Goal: Information Seeking & Learning: Check status

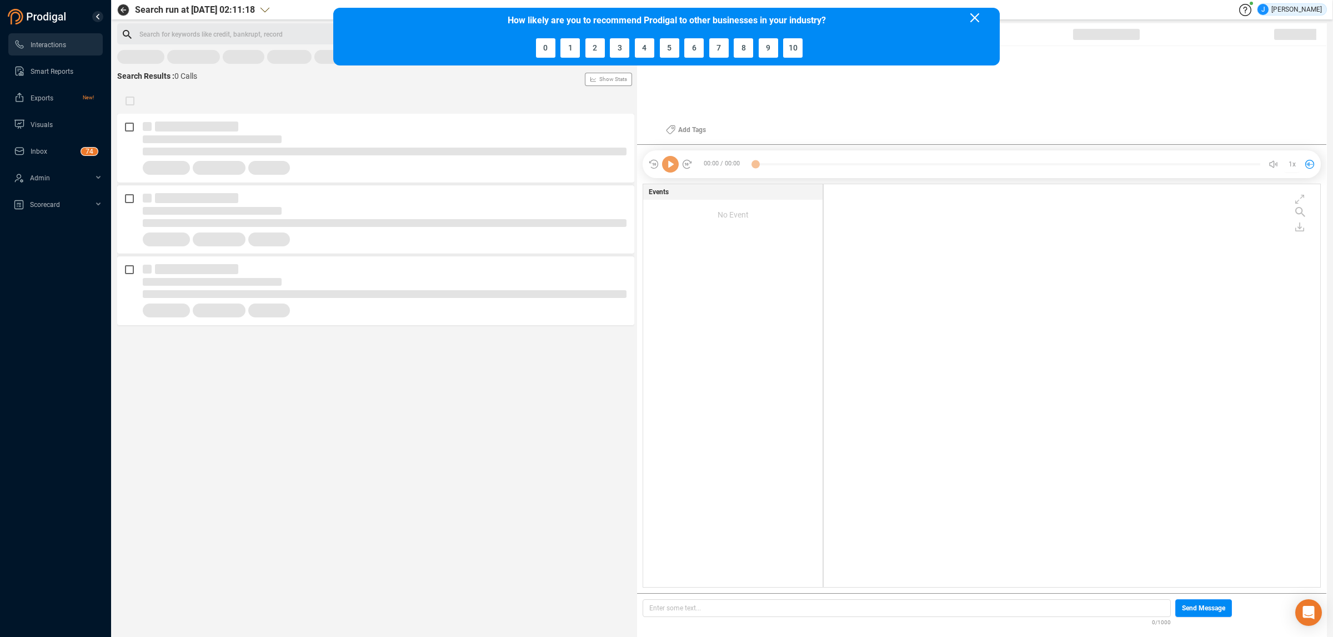
scroll to position [400, 490]
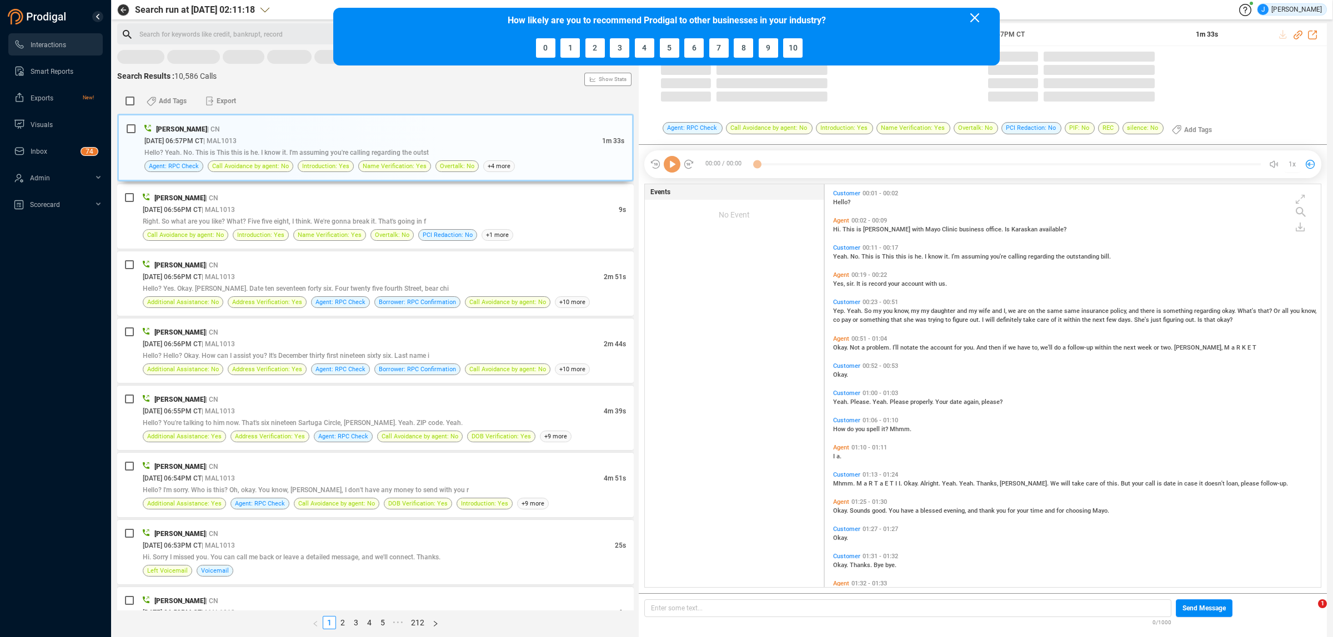
drag, startPoint x: 972, startPoint y: 17, endPoint x: 959, endPoint y: 26, distance: 15.6
click at [972, 17] on icon at bounding box center [974, 17] width 9 height 9
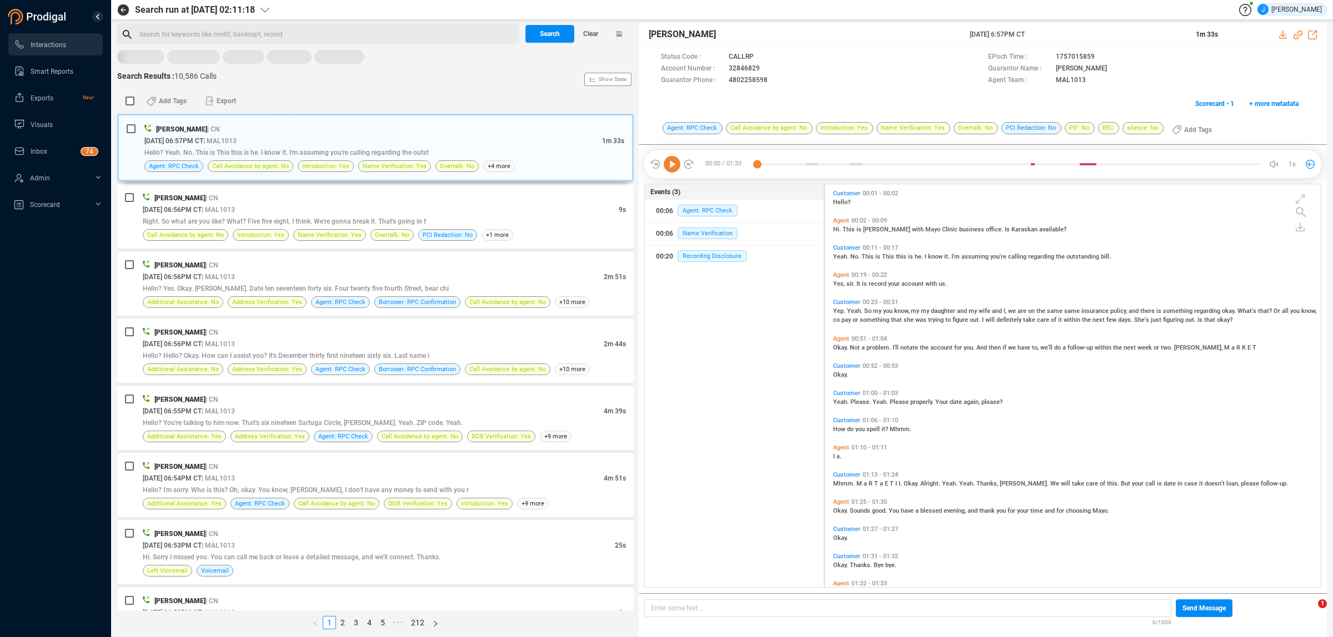
click at [129, 60] on rect at bounding box center [375, 57] width 516 height 15
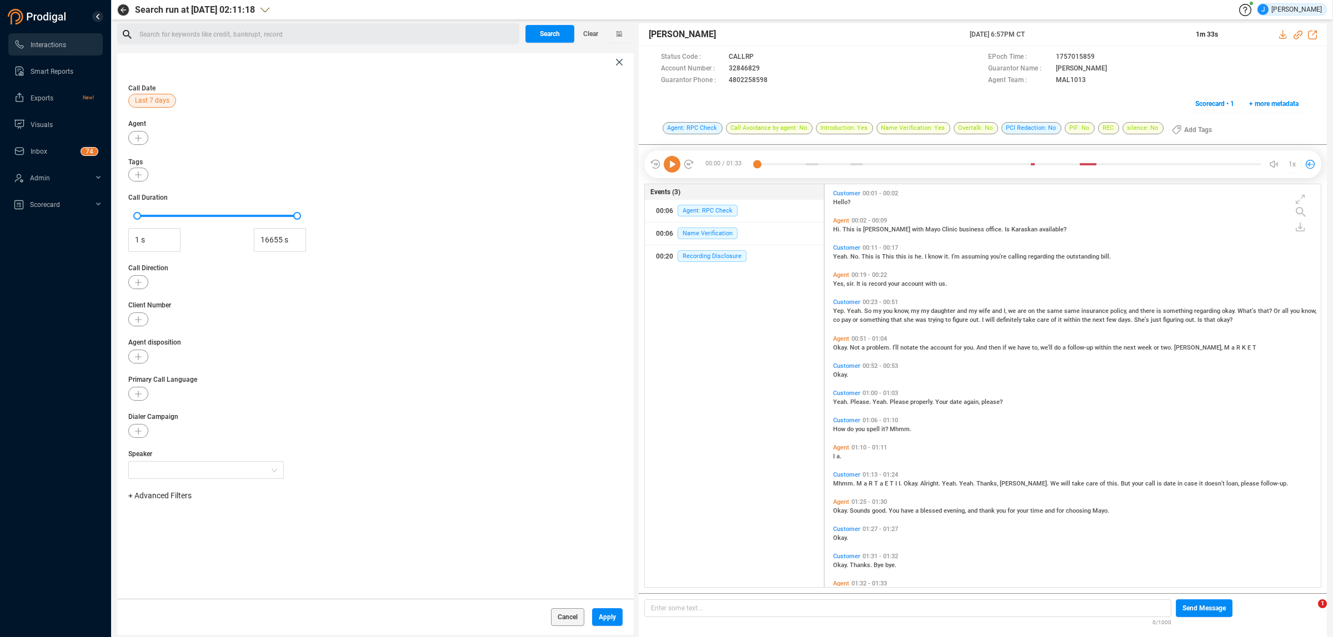
click at [160, 92] on div "Call Date Last 7 days" at bounding box center [375, 95] width 494 height 26
click at [164, 99] on span "Last 7 days" at bounding box center [152, 101] width 34 height 14
click at [172, 229] on div "Custom" at bounding box center [190, 229] width 102 height 21
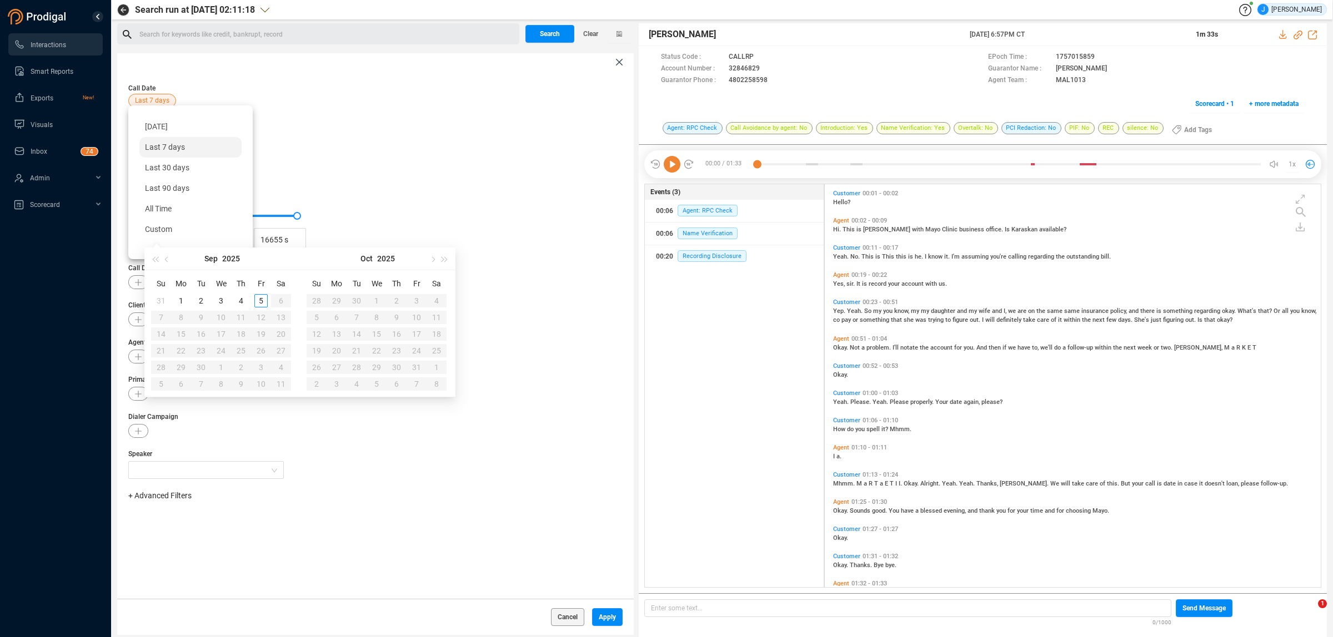
type input "[DATE]"
click at [242, 303] on div "4" at bounding box center [240, 300] width 13 height 13
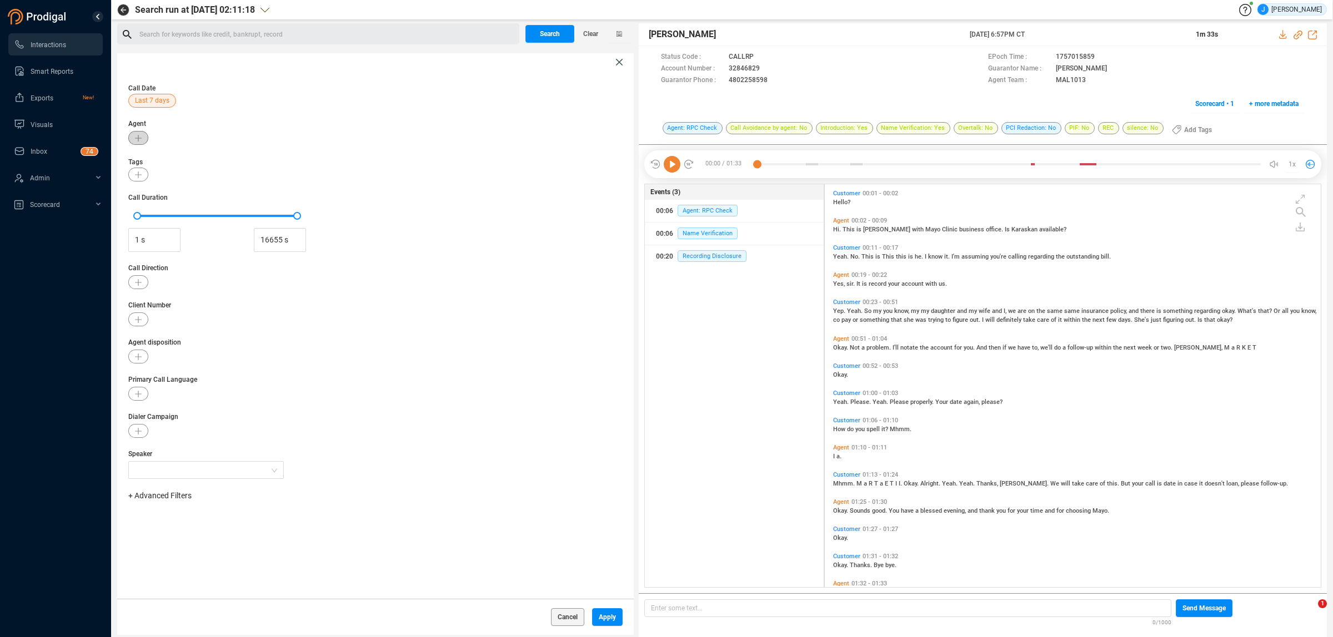
click at [143, 132] on button "button" at bounding box center [138, 138] width 20 height 14
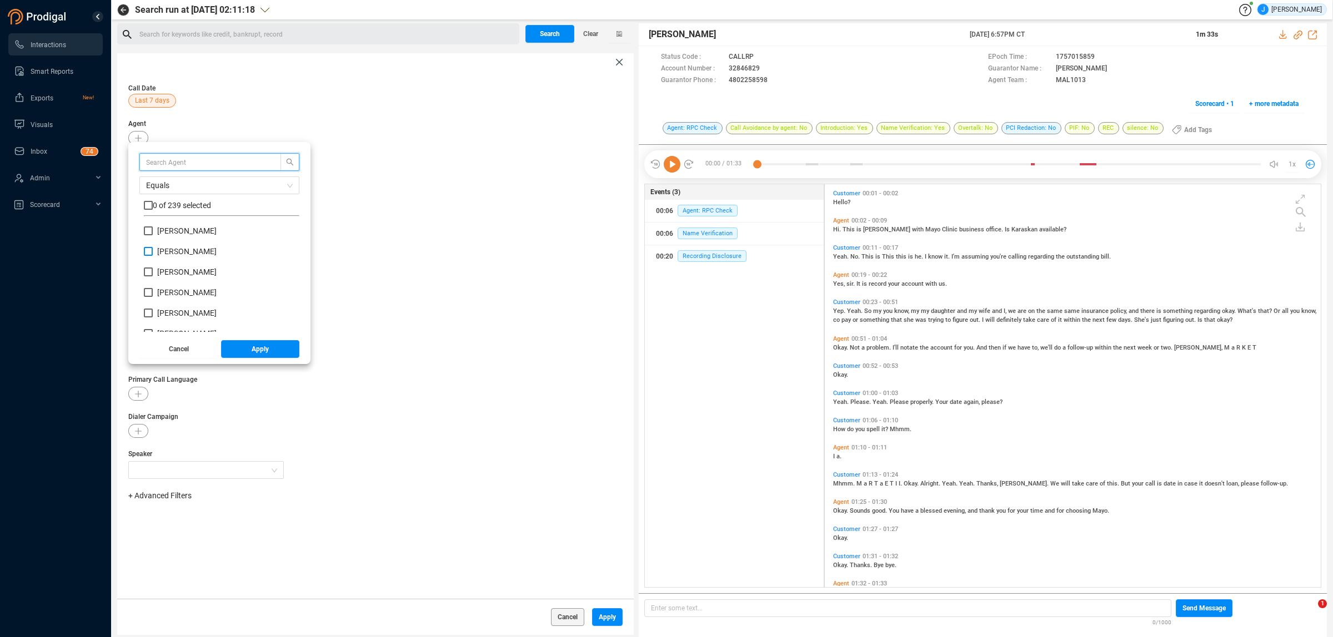
scroll to position [103, 150]
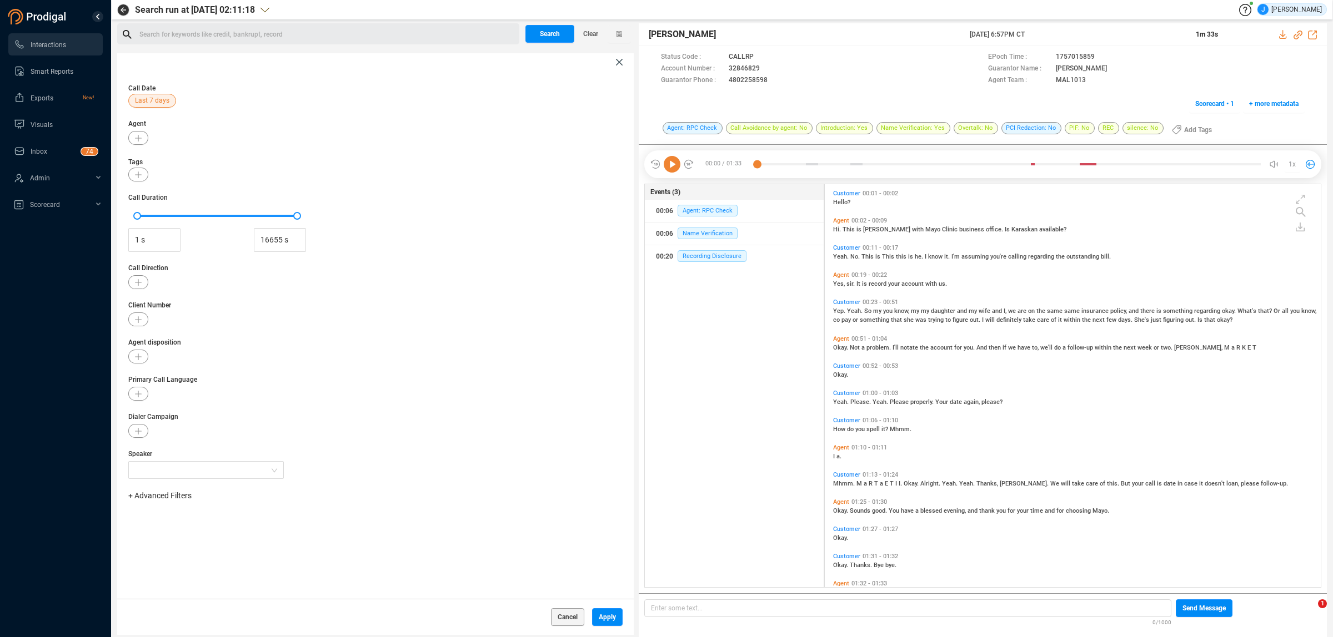
drag, startPoint x: 401, startPoint y: 193, endPoint x: 373, endPoint y: 193, distance: 28.3
click at [401, 193] on span "Call Duration" at bounding box center [375, 198] width 494 height 10
click at [140, 317] on icon "button" at bounding box center [138, 319] width 7 height 7
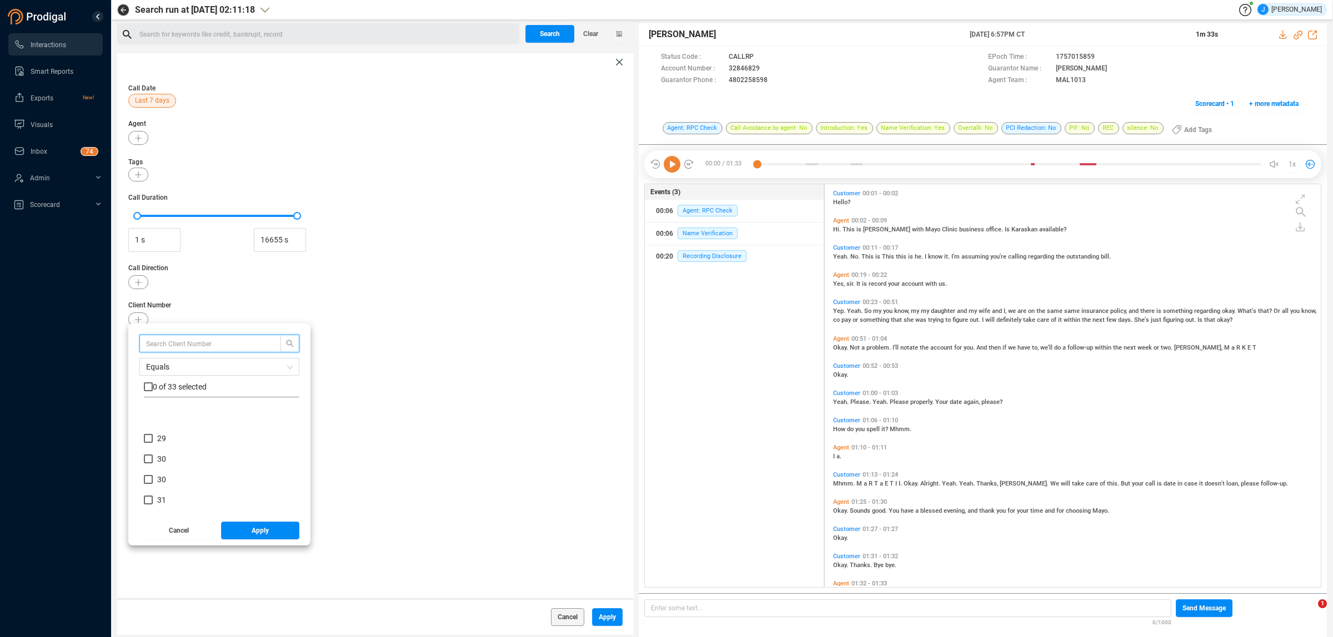
scroll to position [571, 0]
click at [451, 400] on div at bounding box center [375, 394] width 494 height 14
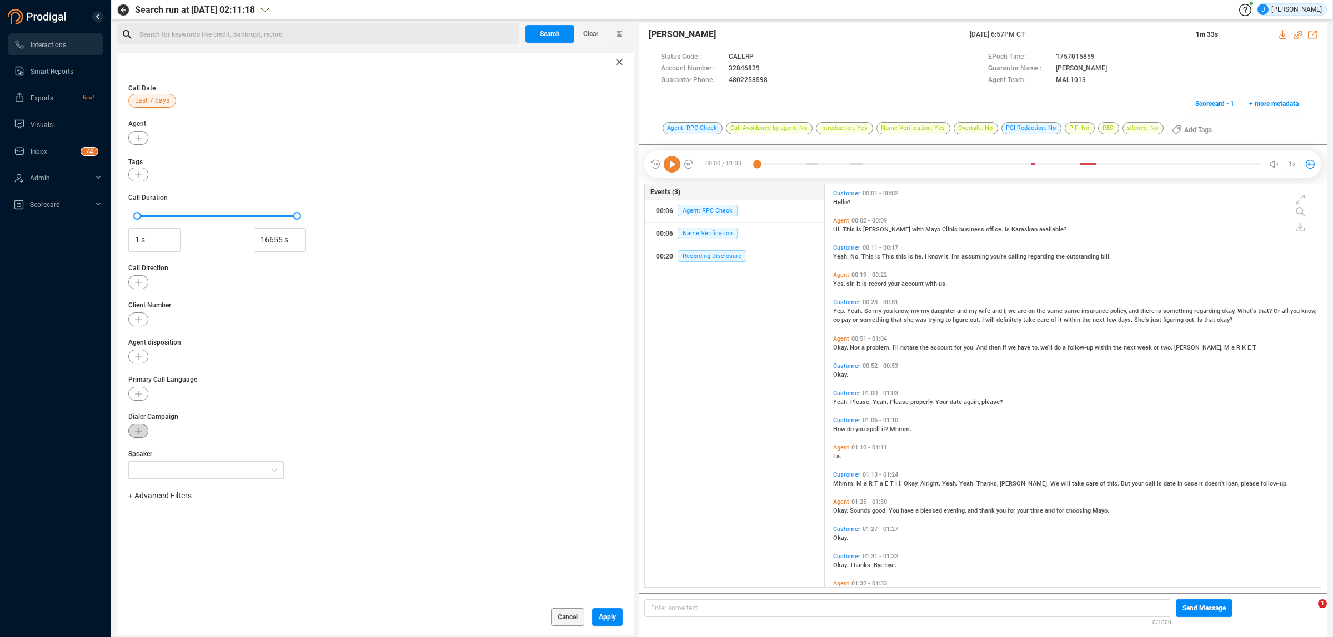
click at [142, 428] on button "button" at bounding box center [138, 431] width 20 height 14
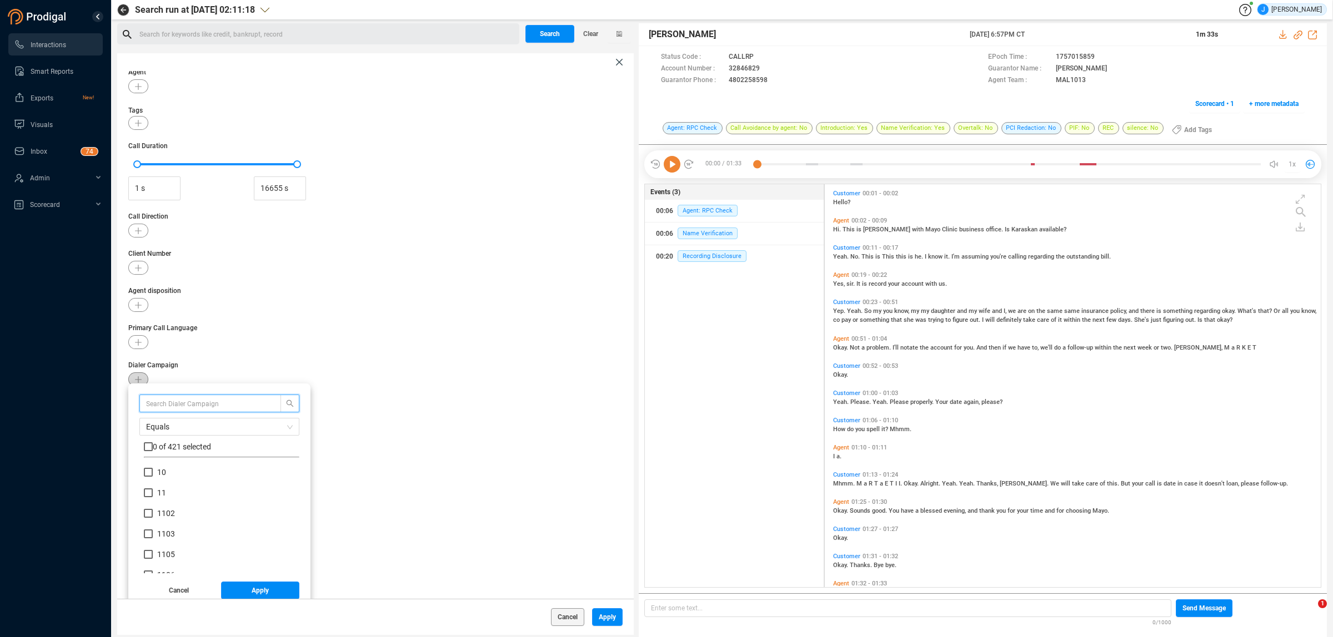
scroll to position [103, 150]
click at [132, 381] on div "Equals 0 of 421 selected 10 11 1102 1103 1105 1106 1110 1130 1135 1136 1137 113…" at bounding box center [219, 491] width 182 height 229
click at [136, 377] on div "Equals 0 of 421 selected 10 11 1102 1103 1105 1106 1110 1130 1135 1136 1137 113…" at bounding box center [219, 491] width 182 height 229
click at [415, 334] on div "Call Date Last 7 days Agent Tags Call Duration 1 s 16655 s Call Direction Clien…" at bounding box center [375, 335] width 516 height 528
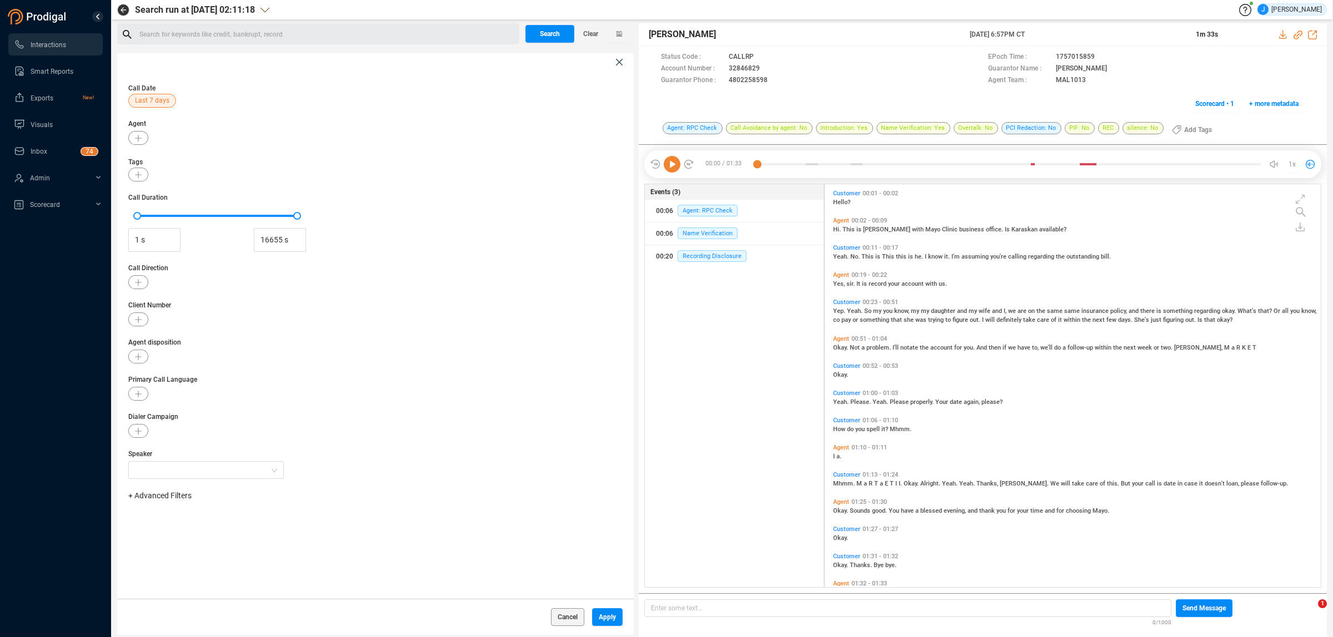
scroll to position [0, 0]
click at [139, 135] on icon "button" at bounding box center [138, 138] width 7 height 7
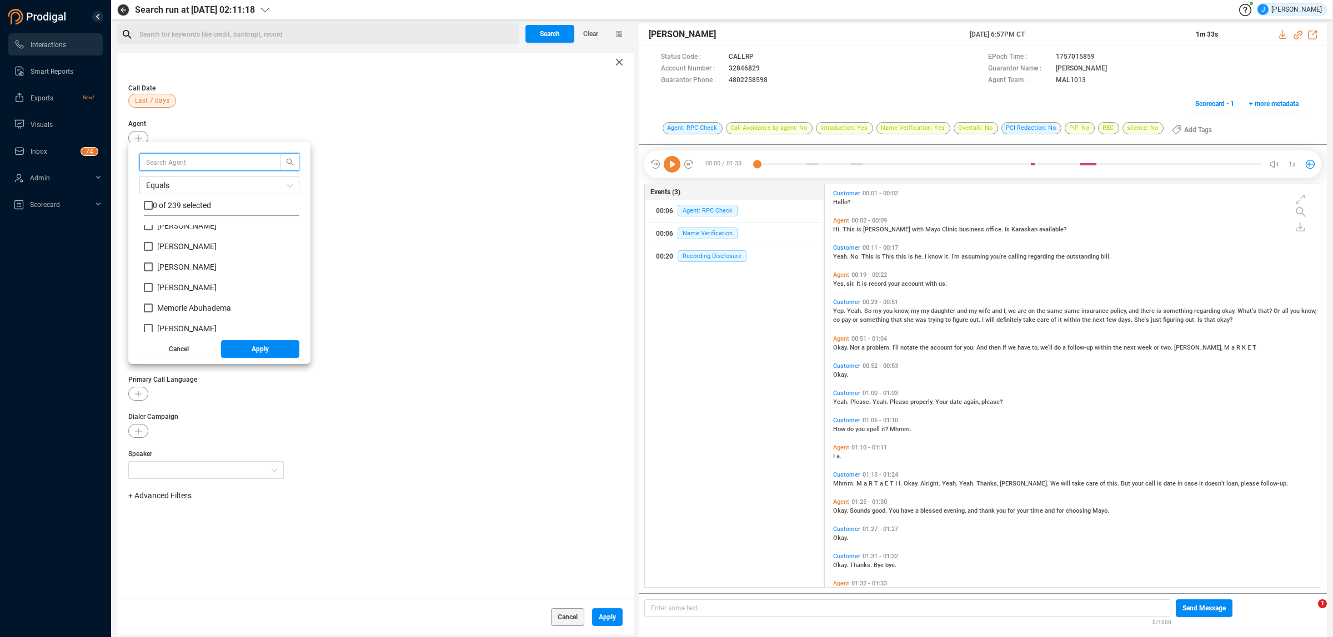
scroll to position [3262, 0]
click at [147, 296] on input "[PERSON_NAME]" at bounding box center [148, 297] width 9 height 9
checkbox input "true"
click at [293, 359] on div "Equals 1 of 239 selected [PERSON_NAME] [PERSON_NAME] [PERSON_NAME] [PERSON_NAME…" at bounding box center [219, 253] width 182 height 222
click at [287, 353] on button "Apply" at bounding box center [260, 349] width 79 height 18
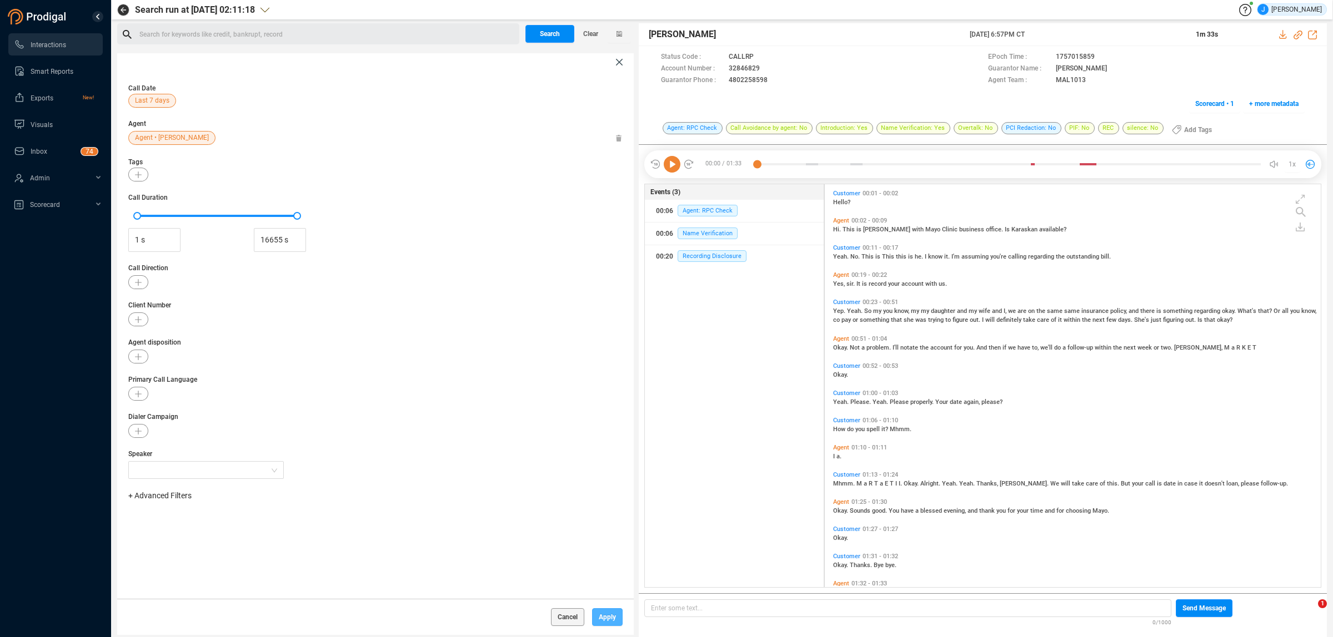
click at [612, 620] on span "Apply" at bounding box center [607, 618] width 17 height 18
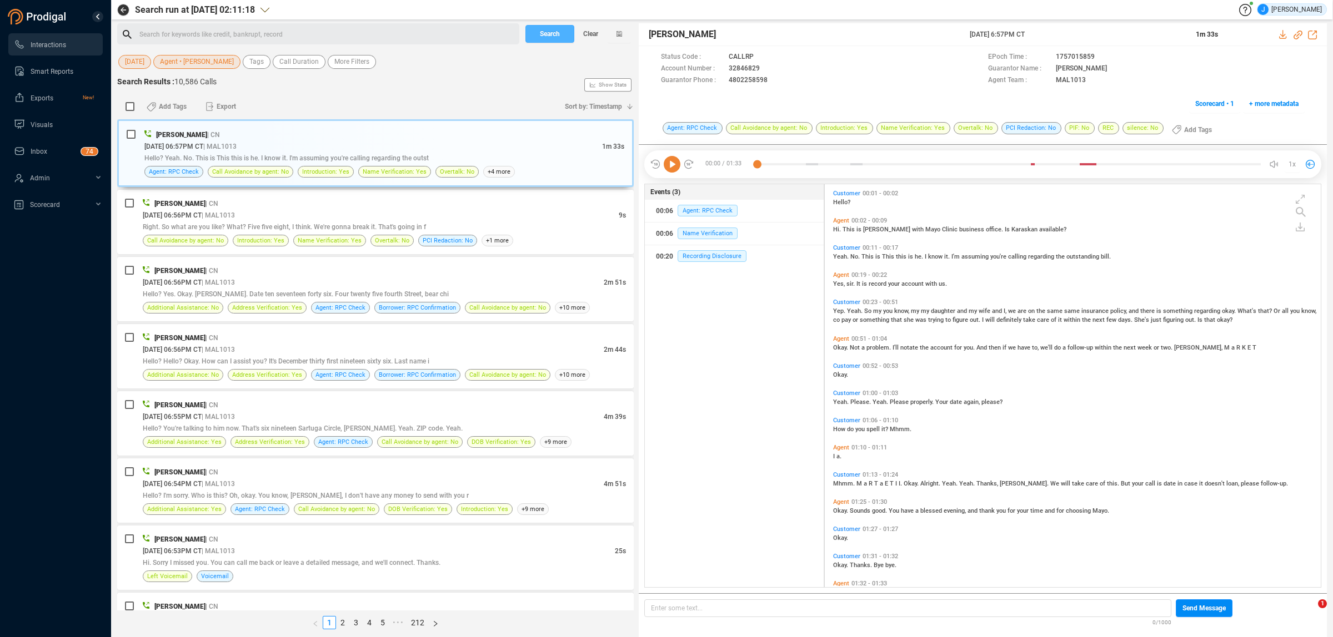
click at [553, 38] on span "Search" at bounding box center [550, 34] width 20 height 18
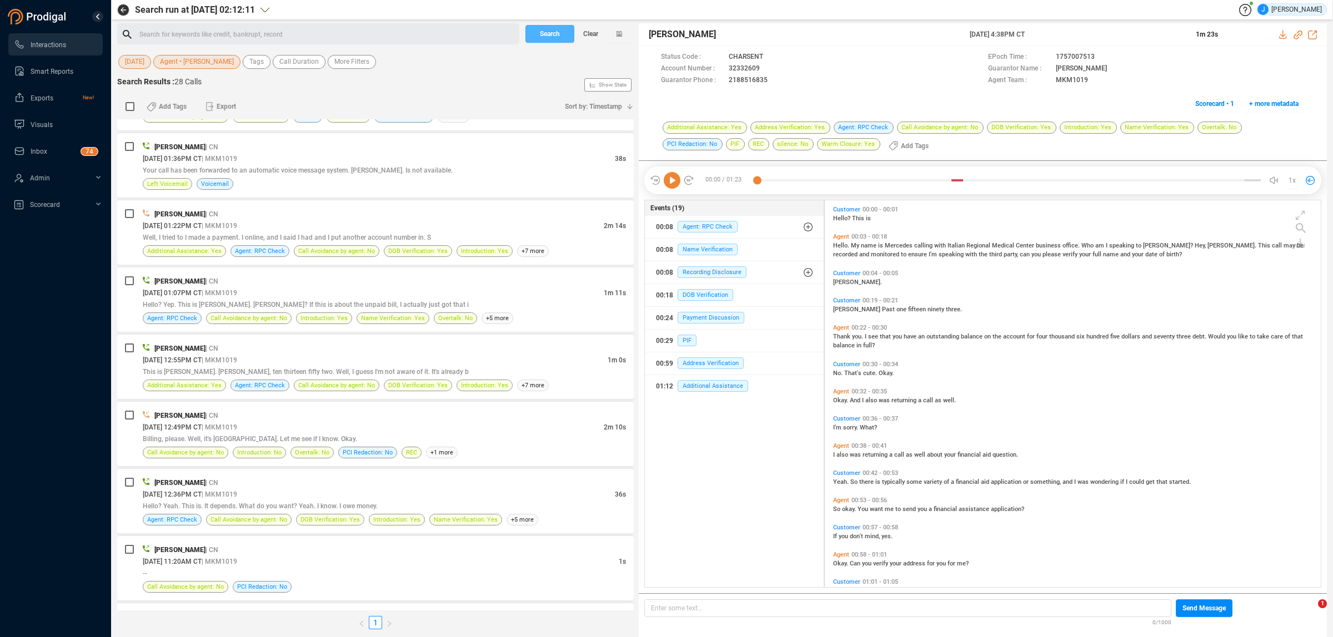
scroll to position [972, 0]
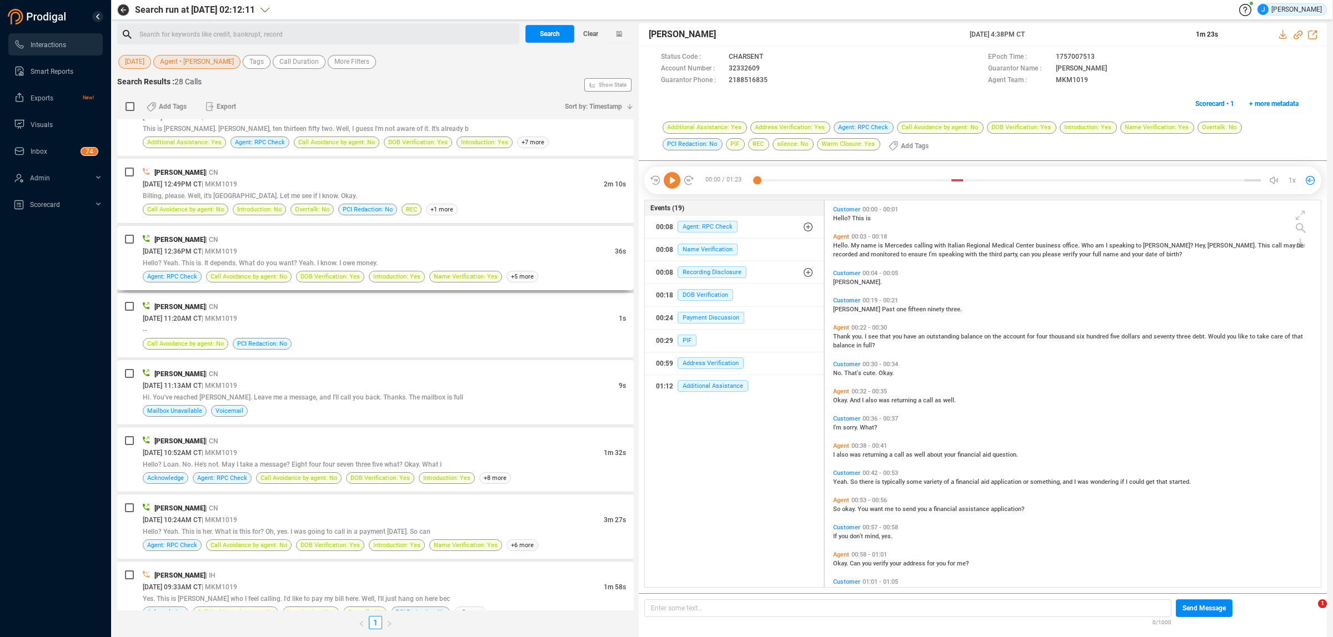
click at [395, 256] on div "[DATE] 12:36PM CT | MKM1019" at bounding box center [379, 251] width 472 height 12
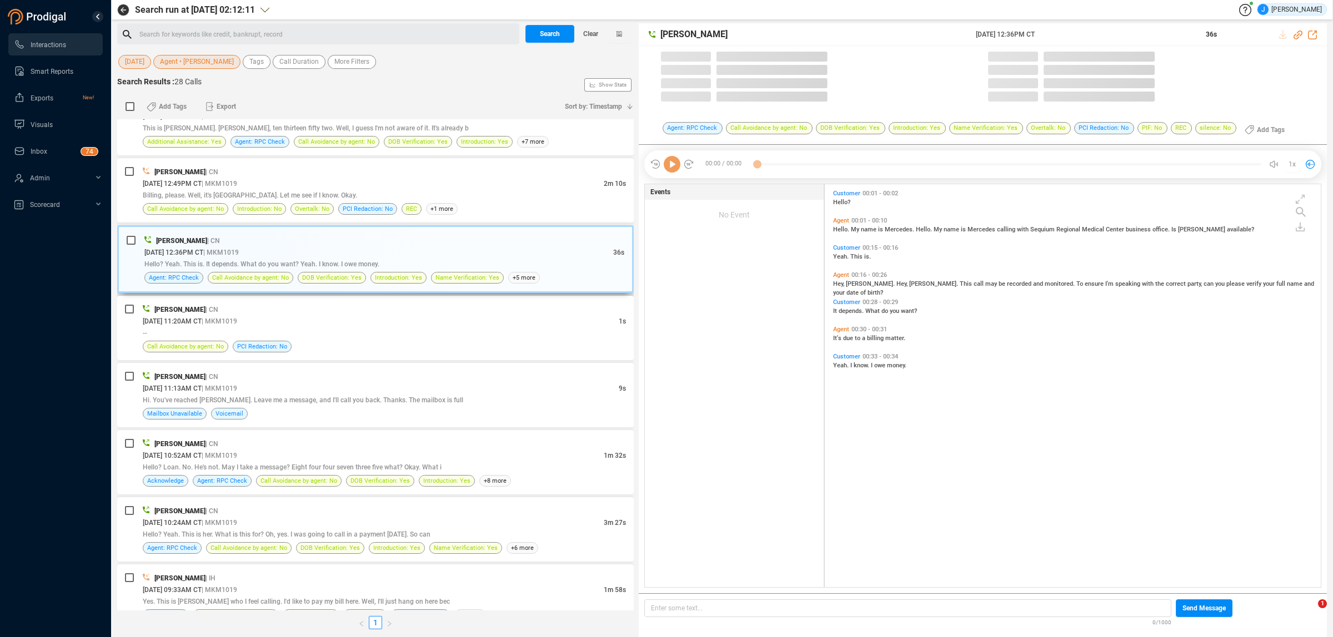
scroll to position [400, 489]
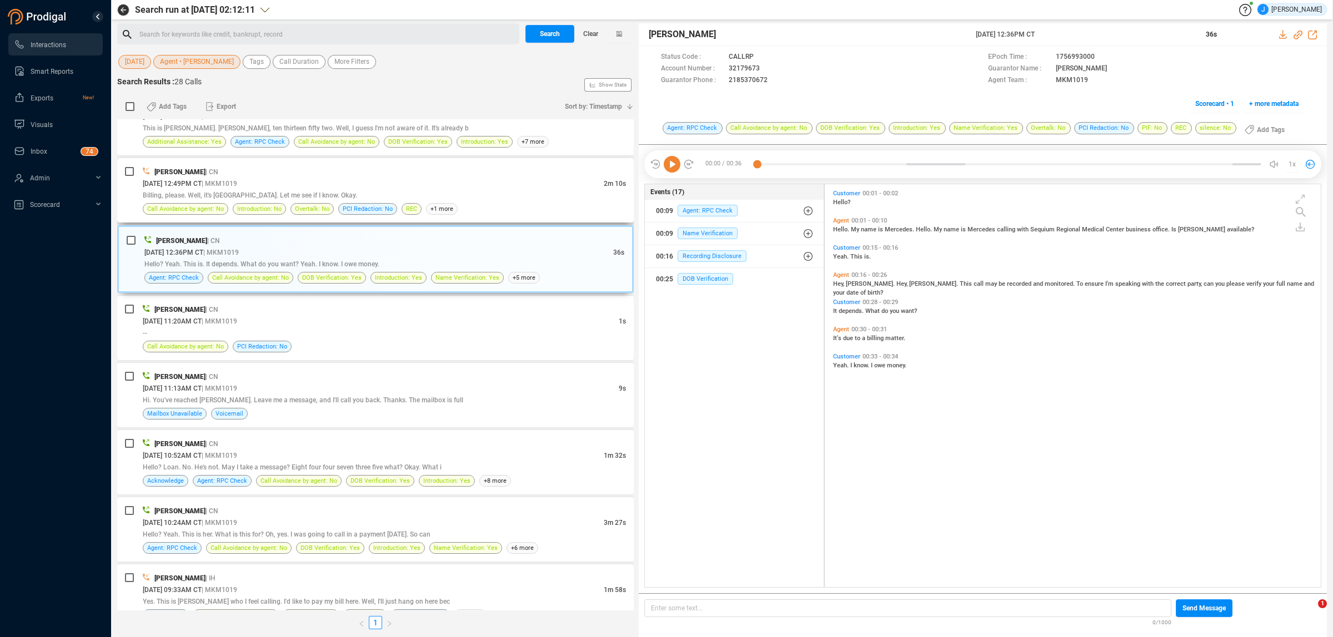
click at [432, 189] on div "[DATE] 12:49PM CT | MKM1019" at bounding box center [373, 184] width 461 height 12
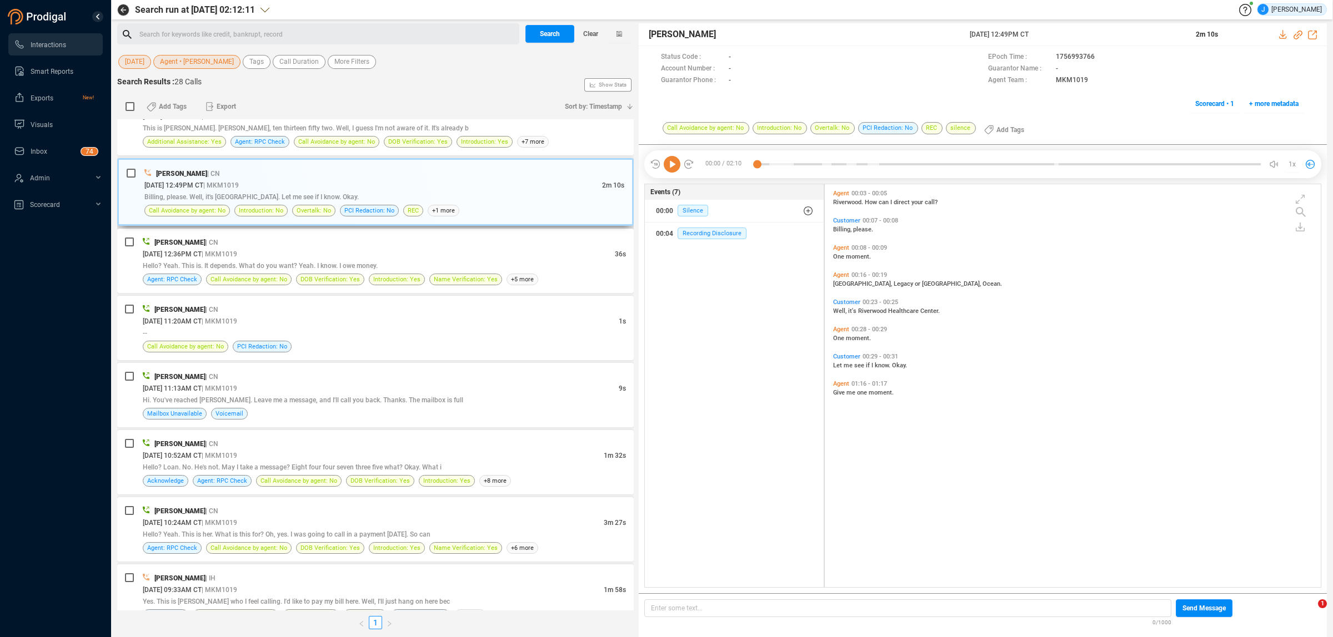
scroll to position [899, 0]
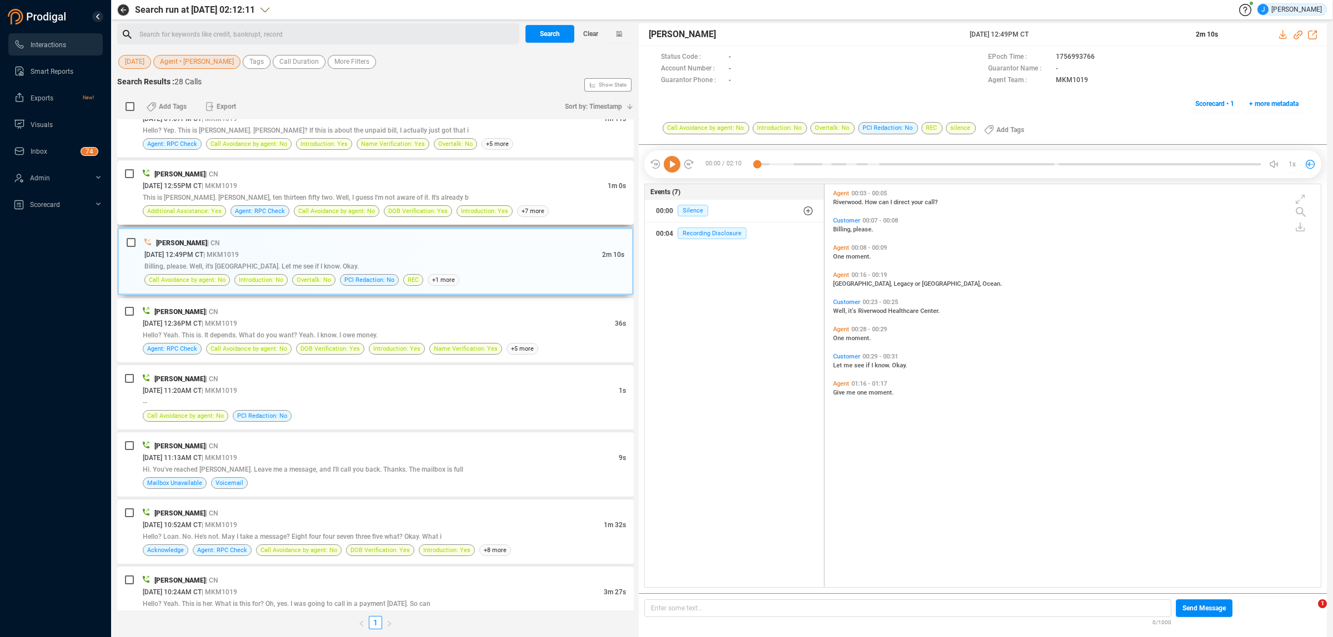
click at [415, 171] on div "[PERSON_NAME] | CN" at bounding box center [384, 174] width 483 height 12
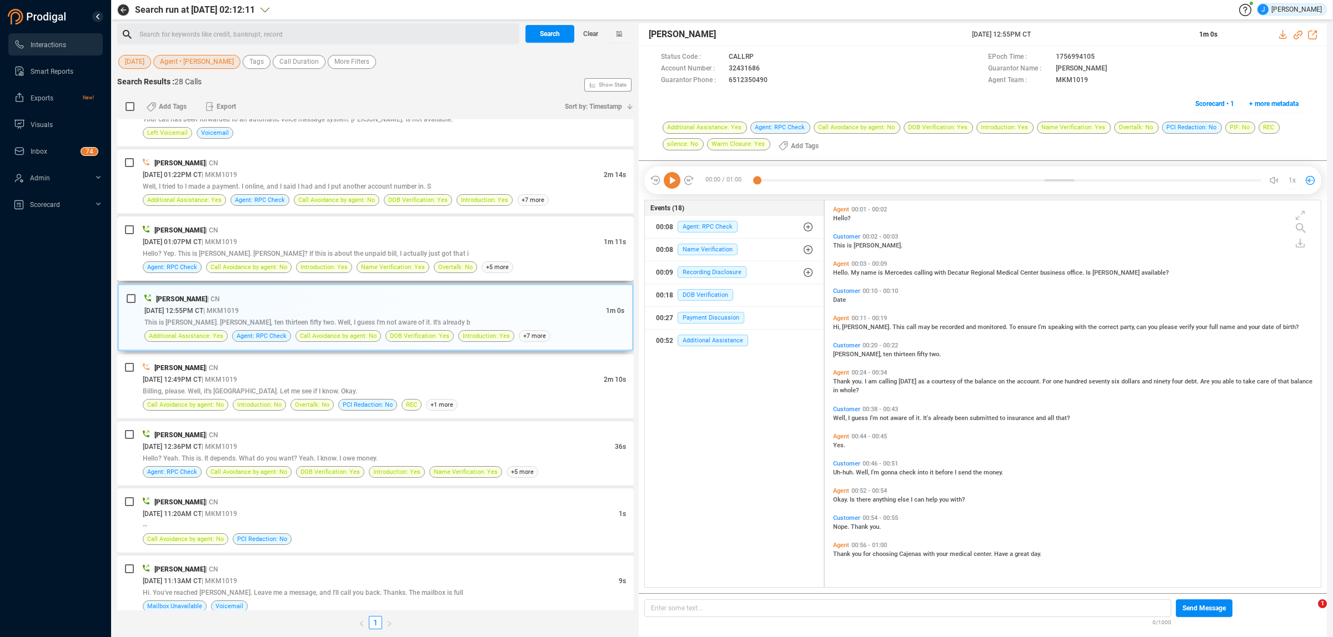
scroll to position [761, 0]
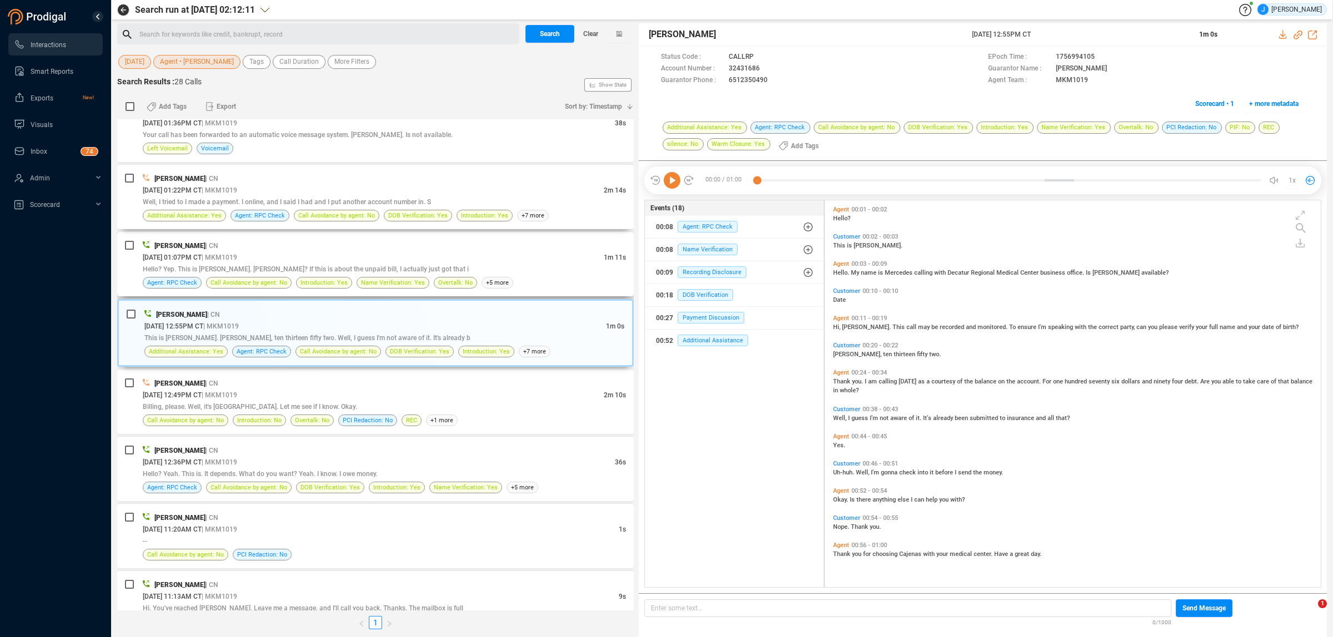
click at [419, 187] on div "[DATE] 01:22PM CT | MKM1019" at bounding box center [373, 190] width 461 height 12
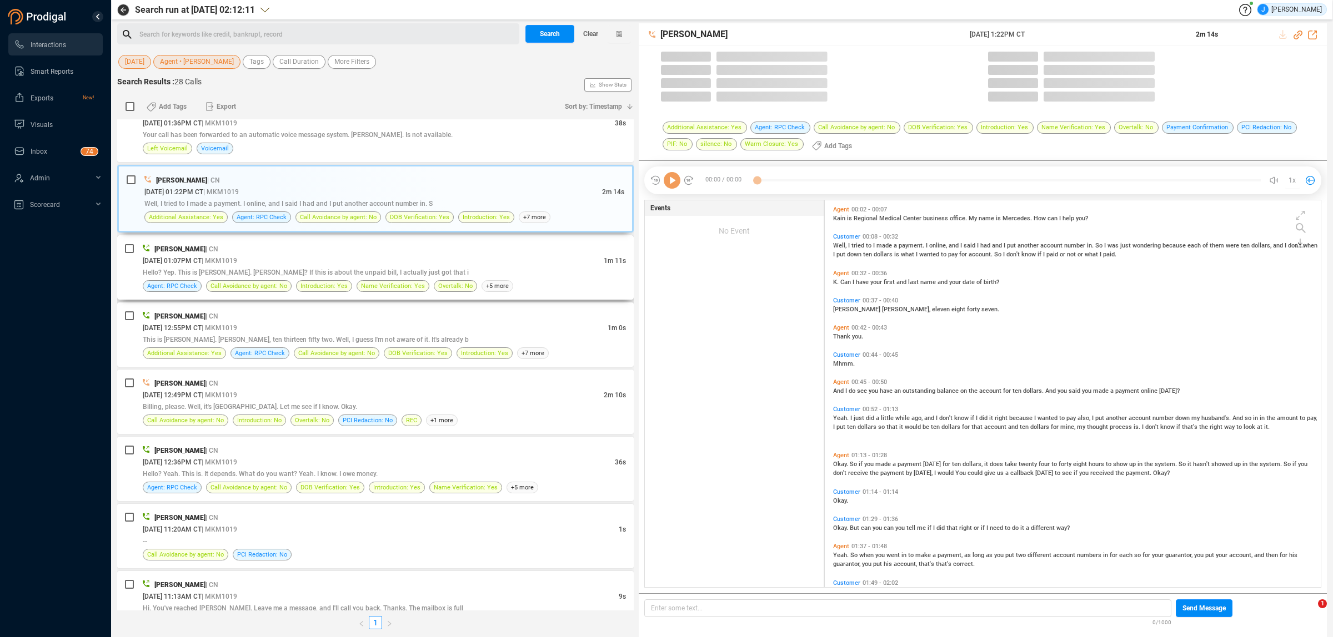
scroll to position [384, 489]
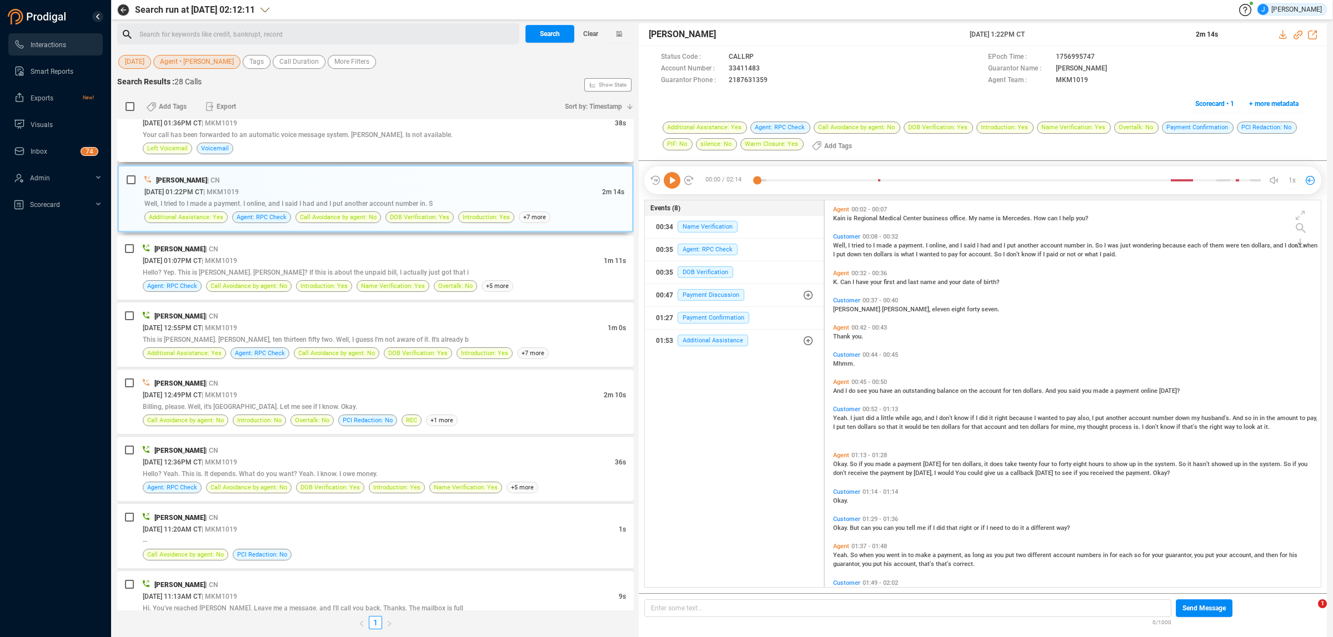
click at [275, 135] on span "Your call has been forwarded to an automatic voice message system. [PERSON_NAME…" at bounding box center [298, 135] width 310 height 8
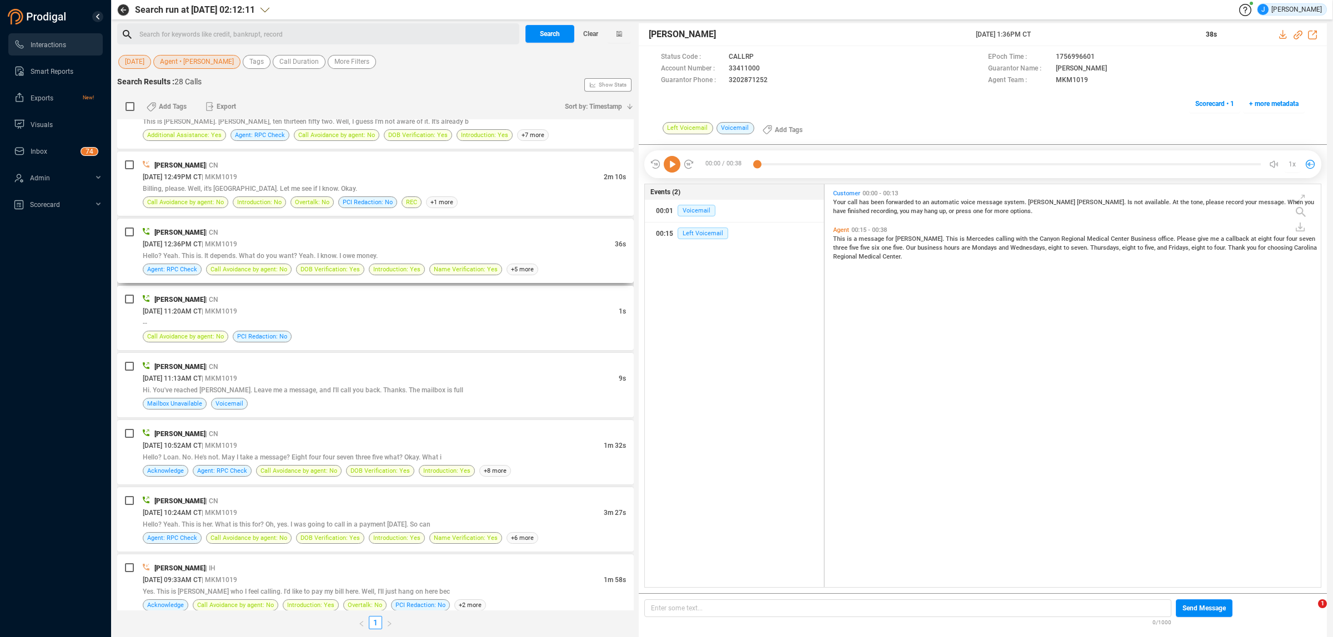
scroll to position [1039, 0]
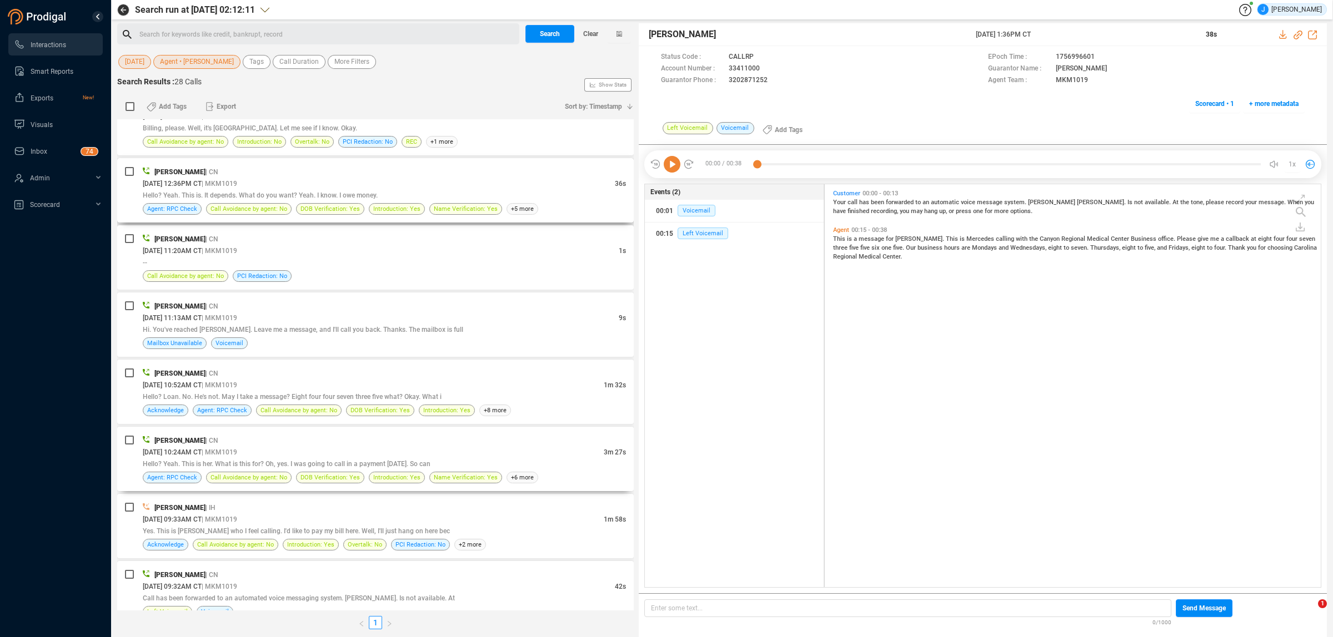
click at [283, 461] on div "Hello? Yeah. This is her. What is this for? Oh, yes. I was going to call in a p…" at bounding box center [384, 464] width 483 height 12
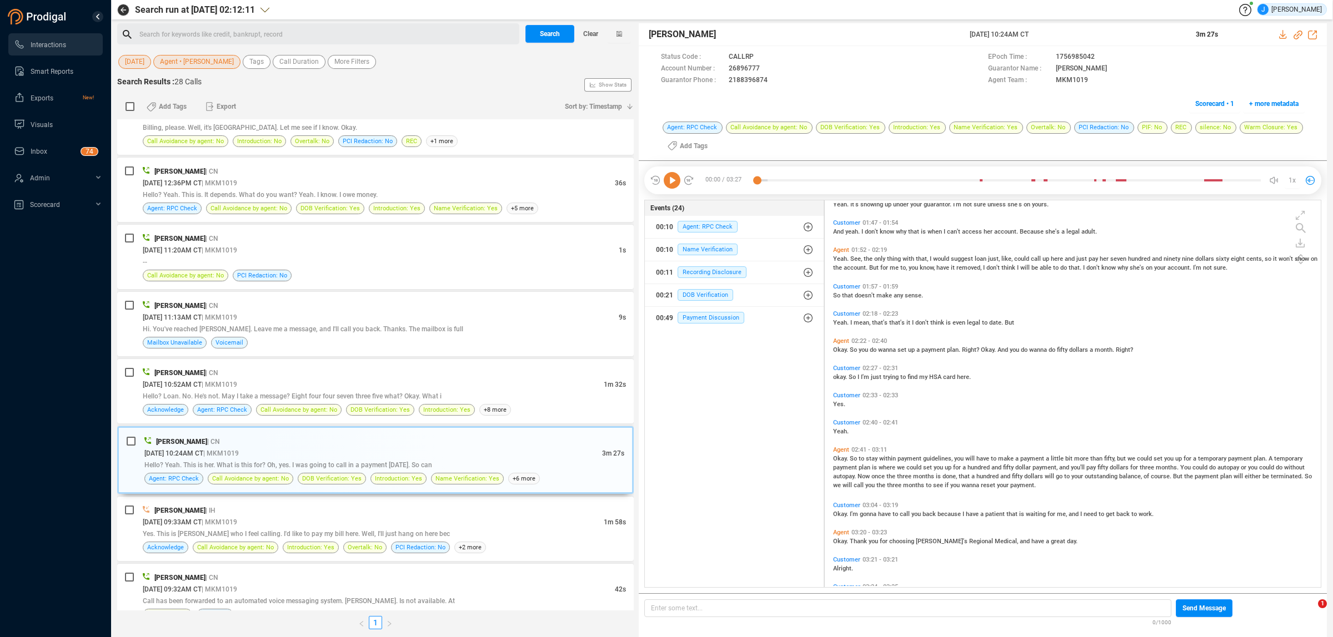
scroll to position [515, 0]
